Goal: Use online tool/utility: Utilize a website feature to perform a specific function

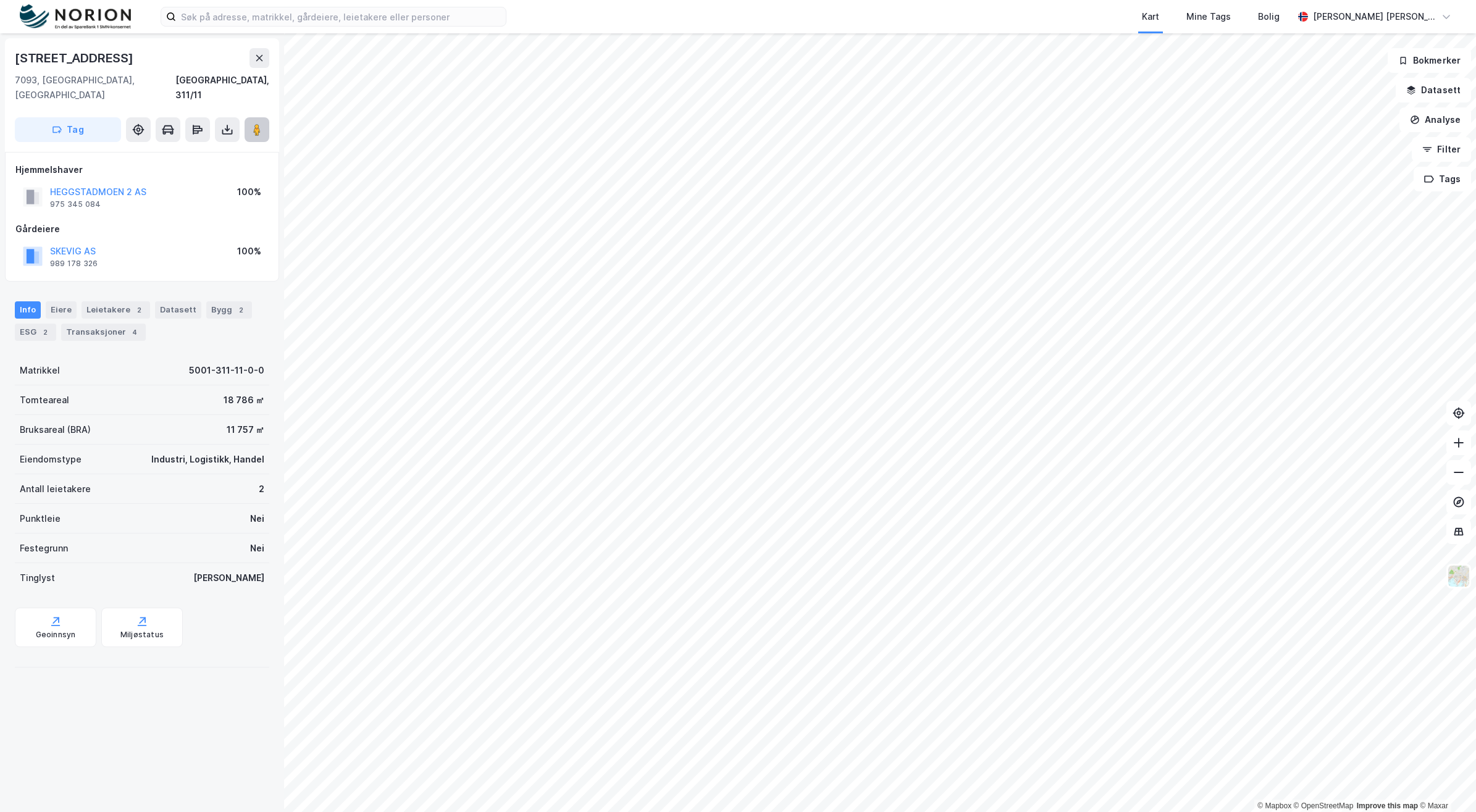
click at [264, 117] on button at bounding box center [257, 129] width 25 height 25
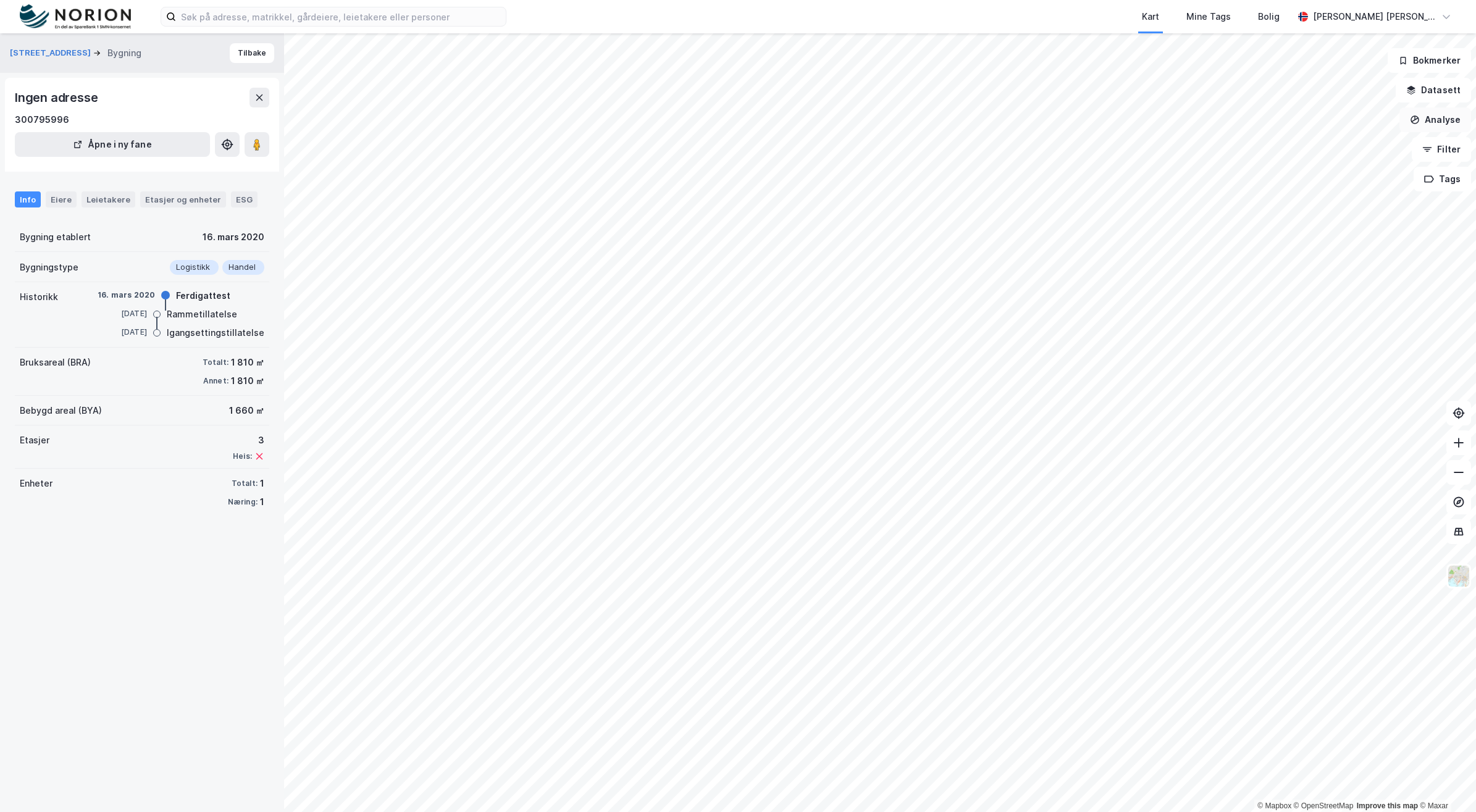
click at [1444, 122] on button "Analyse" at bounding box center [1435, 120] width 71 height 25
click at [1332, 142] on div "Tegn område" at bounding box center [1328, 146] width 108 height 11
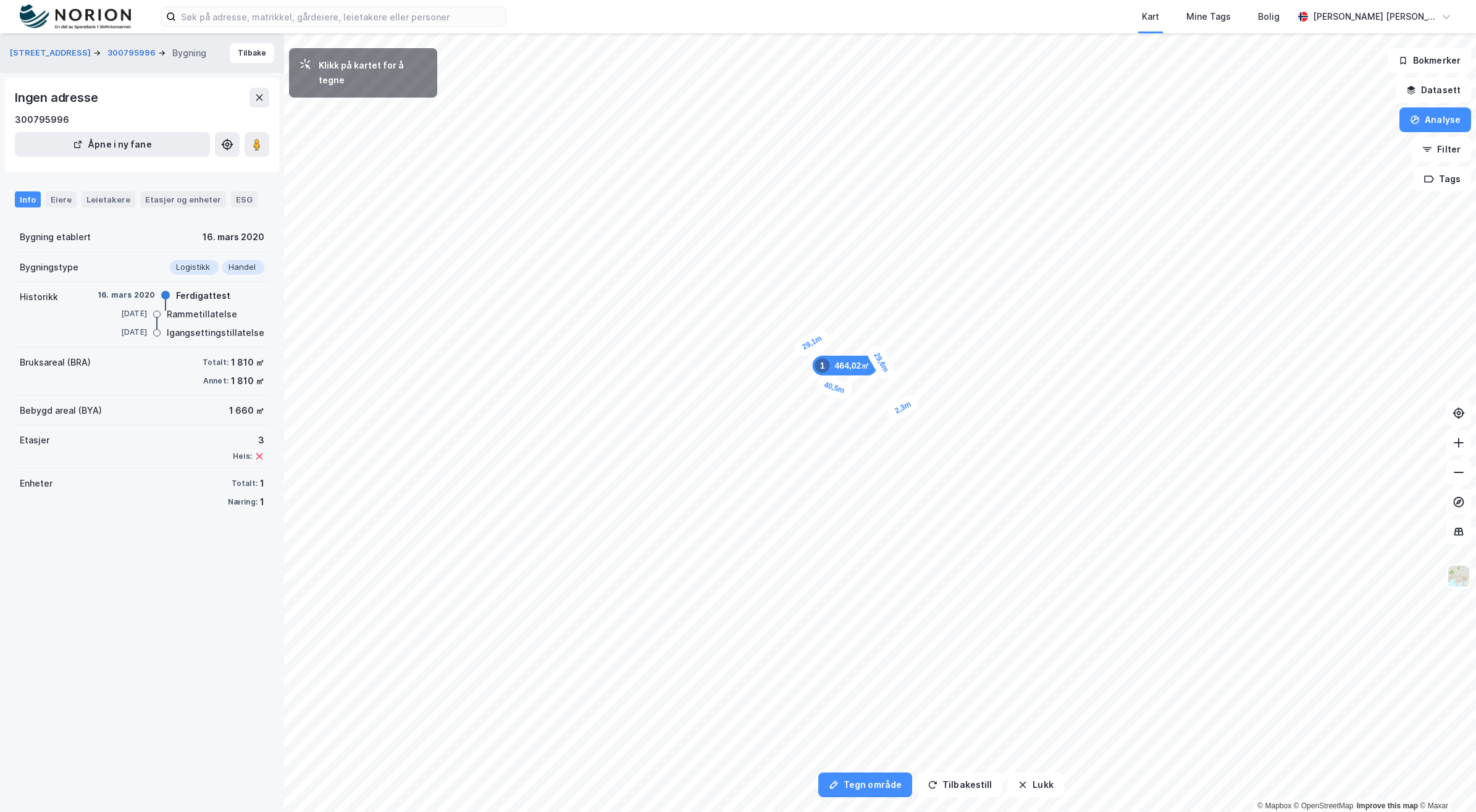
click at [900, 411] on div "2,3m" at bounding box center [904, 407] width 36 height 30
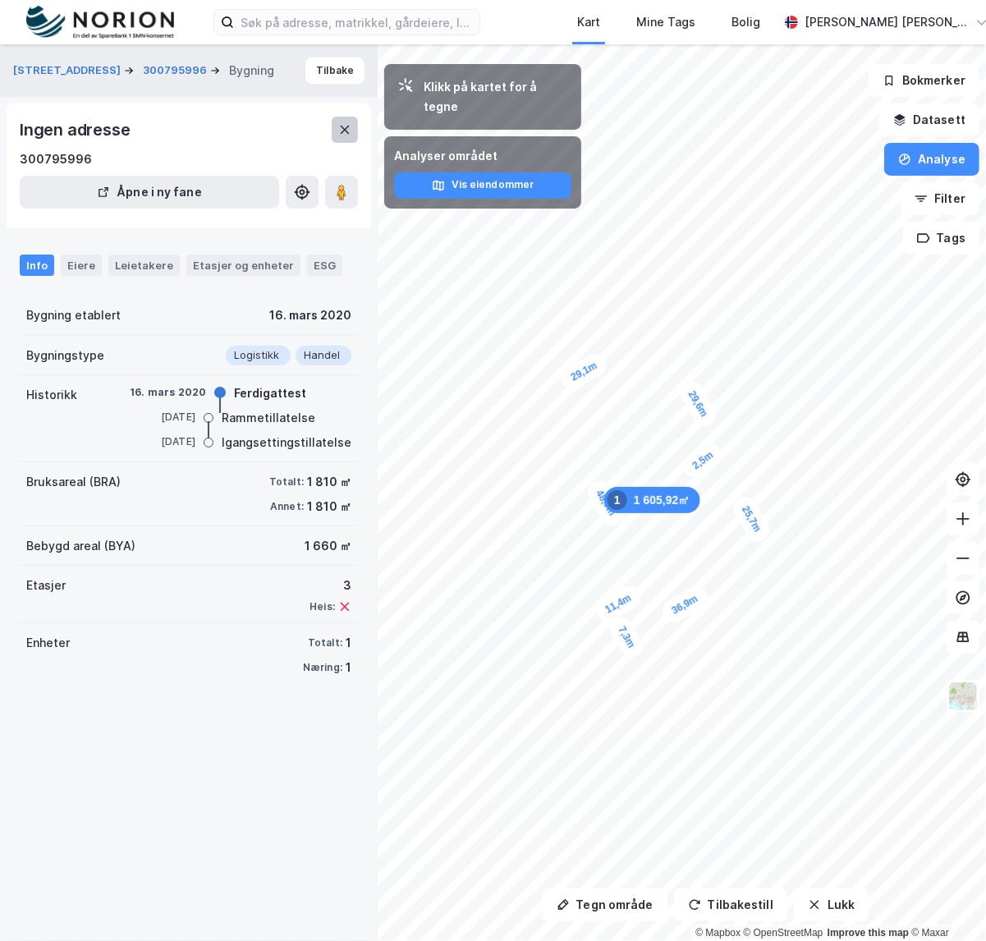
click at [342, 125] on icon at bounding box center [344, 129] width 13 height 13
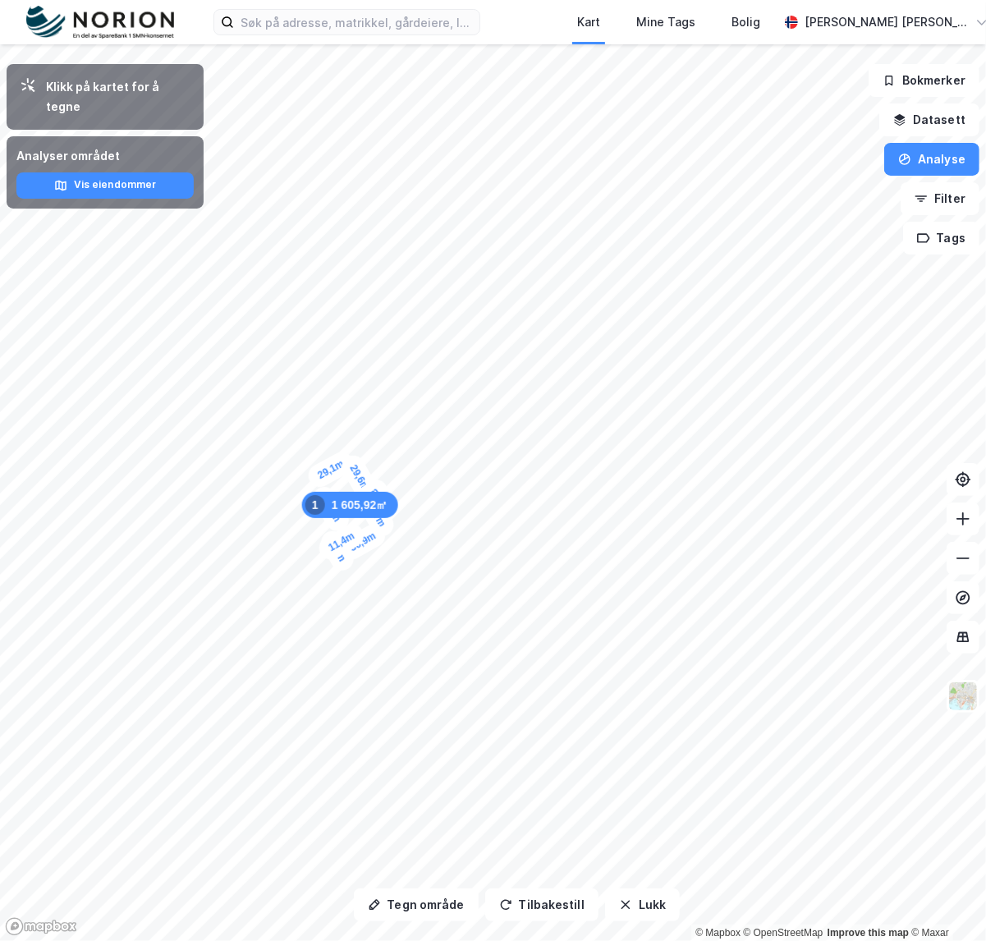
click at [116, 95] on div "Klikk på kartet for å tegne" at bounding box center [118, 96] width 145 height 39
click at [104, 146] on div "Analyser området" at bounding box center [104, 156] width 177 height 20
click at [953, 164] on button "Analyse" at bounding box center [931, 159] width 95 height 33
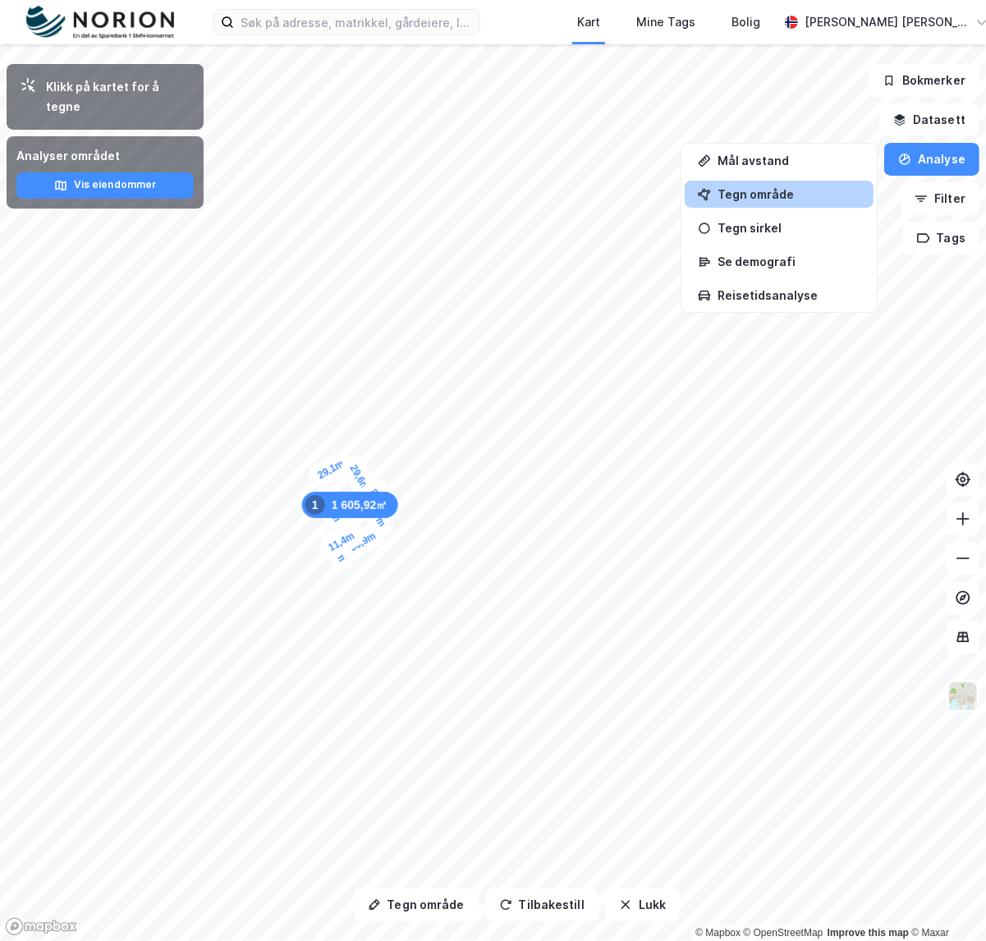
click at [755, 193] on div "Tegn område" at bounding box center [789, 194] width 143 height 14
